Goal: Task Accomplishment & Management: Manage account settings

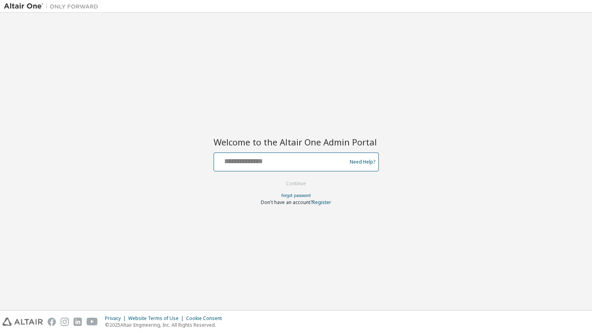
click at [243, 164] on input "text" at bounding box center [281, 160] width 129 height 11
type input "**********"
click at [306, 185] on button "Continue" at bounding box center [296, 184] width 37 height 12
